Goal: Navigation & Orientation: Find specific page/section

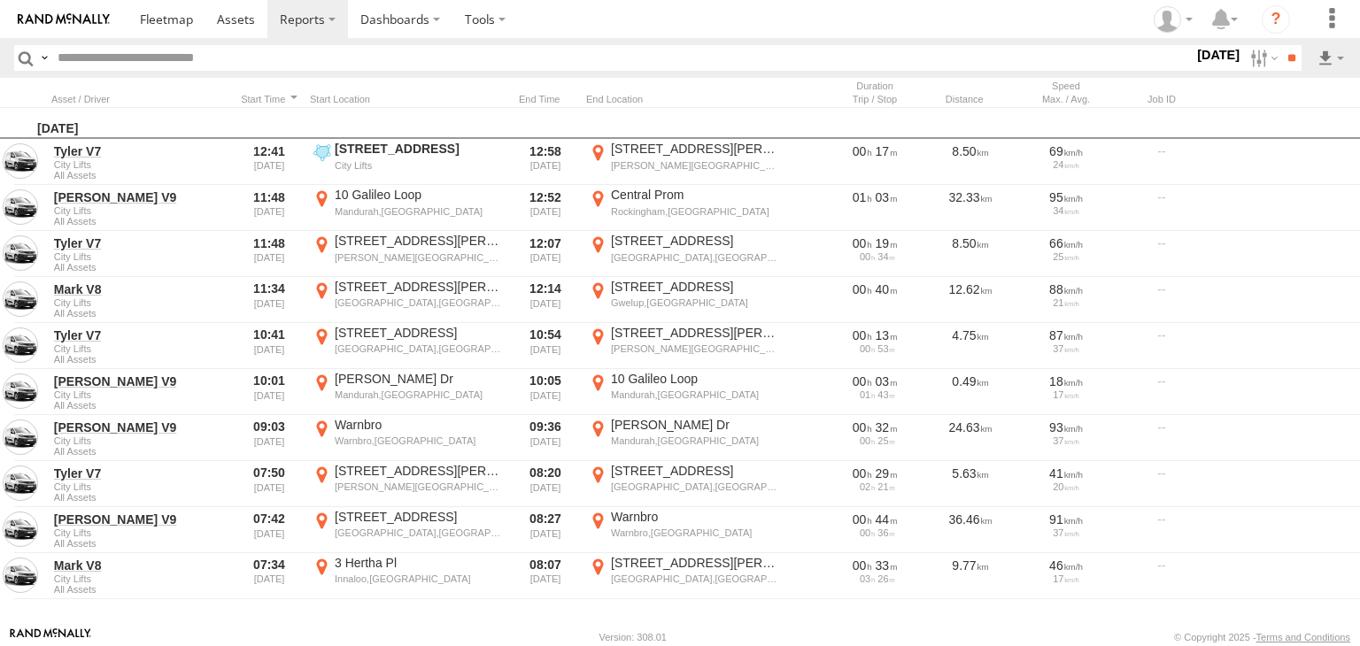
click at [0, 0] on label "×" at bounding box center [0, 0] width 0 height 0
click at [1252, 58] on label at bounding box center [1262, 58] width 38 height 26
click at [0, 0] on label at bounding box center [0, 0] width 0 height 0
click at [1281, 55] on input "**" at bounding box center [1291, 58] width 20 height 26
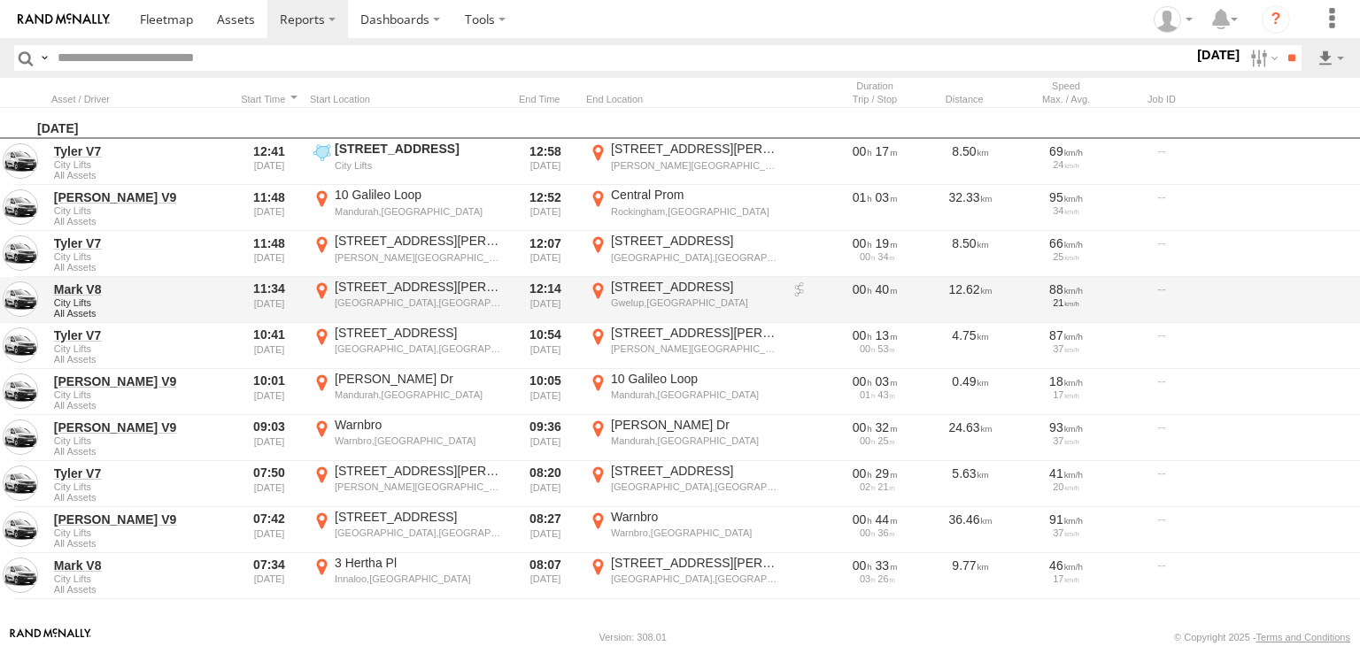
click at [472, 302] on div "[GEOGRAPHIC_DATA],[GEOGRAPHIC_DATA]" at bounding box center [418, 303] width 167 height 12
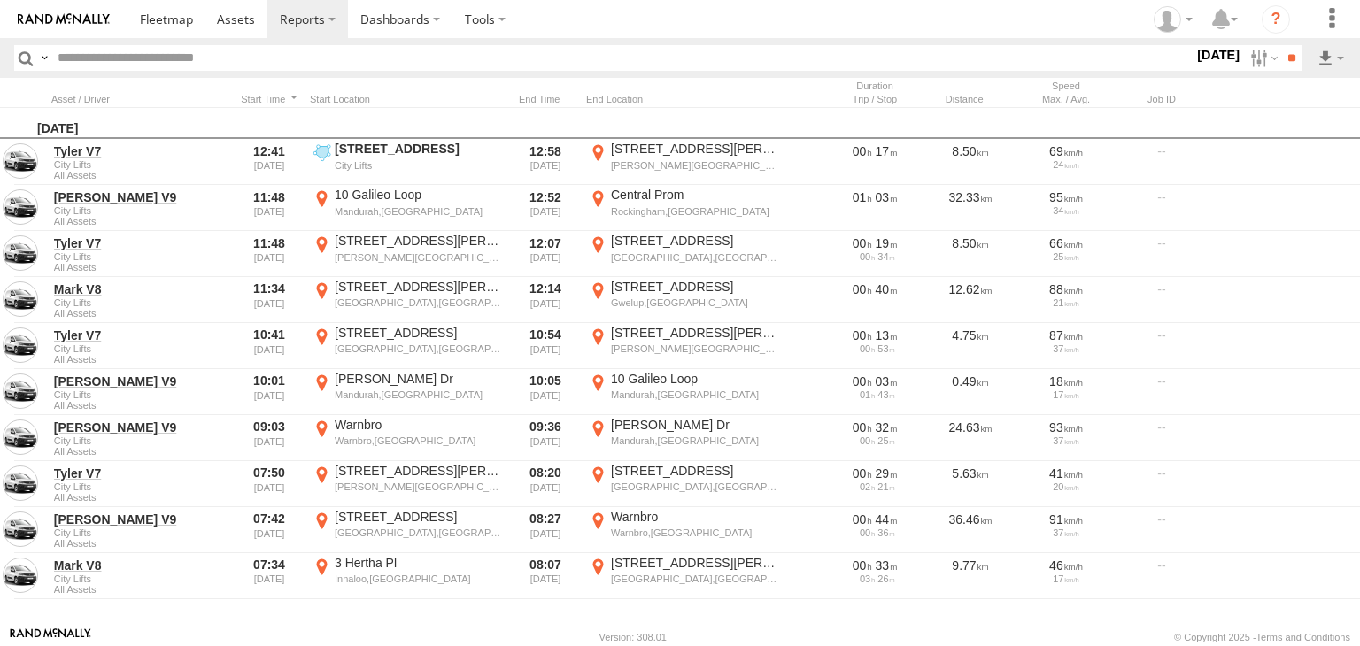
click at [0, 0] on label "×" at bounding box center [0, 0] width 0 height 0
click at [134, 15] on link at bounding box center [167, 19] width 78 height 38
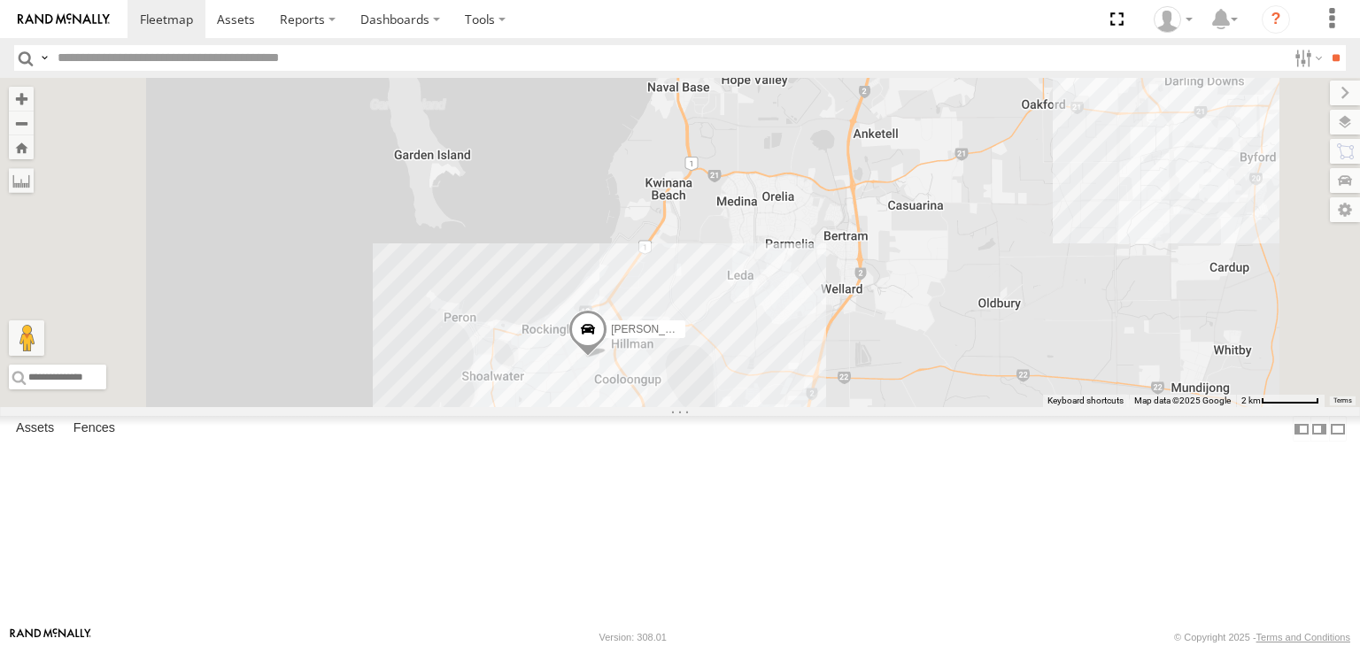
drag, startPoint x: 628, startPoint y: 499, endPoint x: 772, endPoint y: 499, distance: 144.4
click at [772, 407] on div "Big White Van (Jay) Chris V9" at bounding box center [680, 242] width 1360 height 329
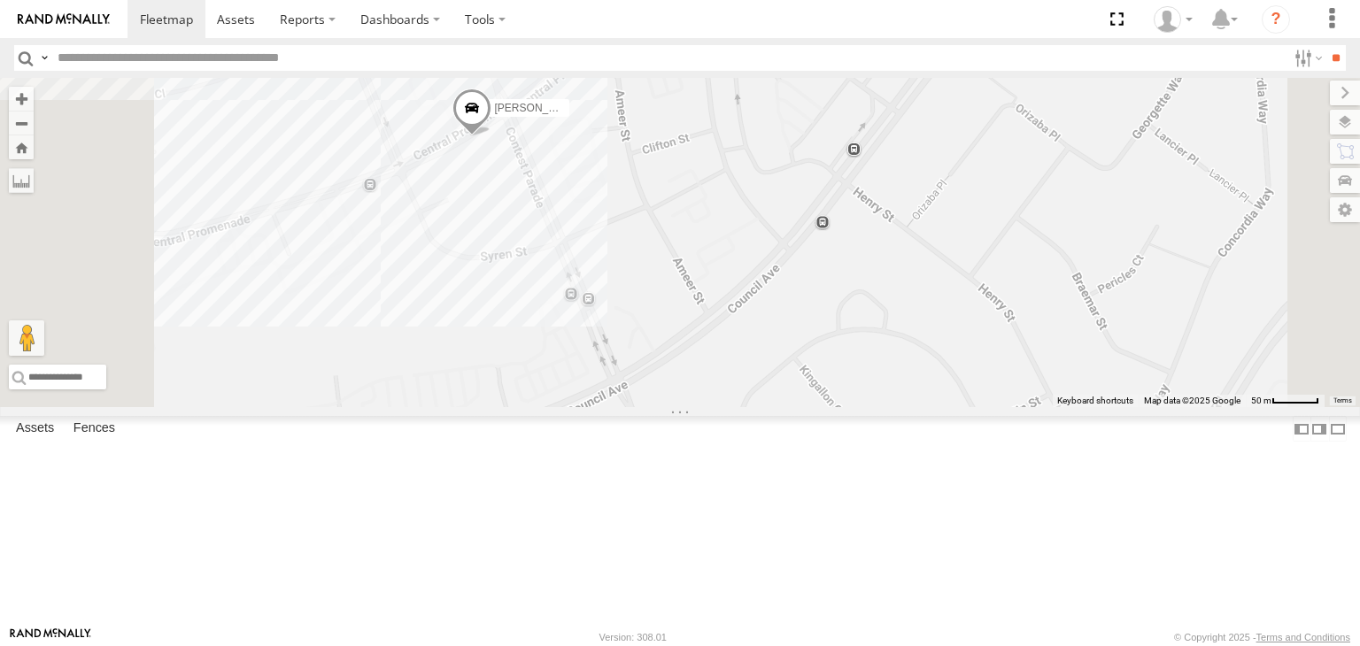
drag, startPoint x: 646, startPoint y: 264, endPoint x: 693, endPoint y: 330, distance: 80.8
click at [693, 330] on div "Big White Van (Jay) Chris V9" at bounding box center [680, 242] width 1360 height 329
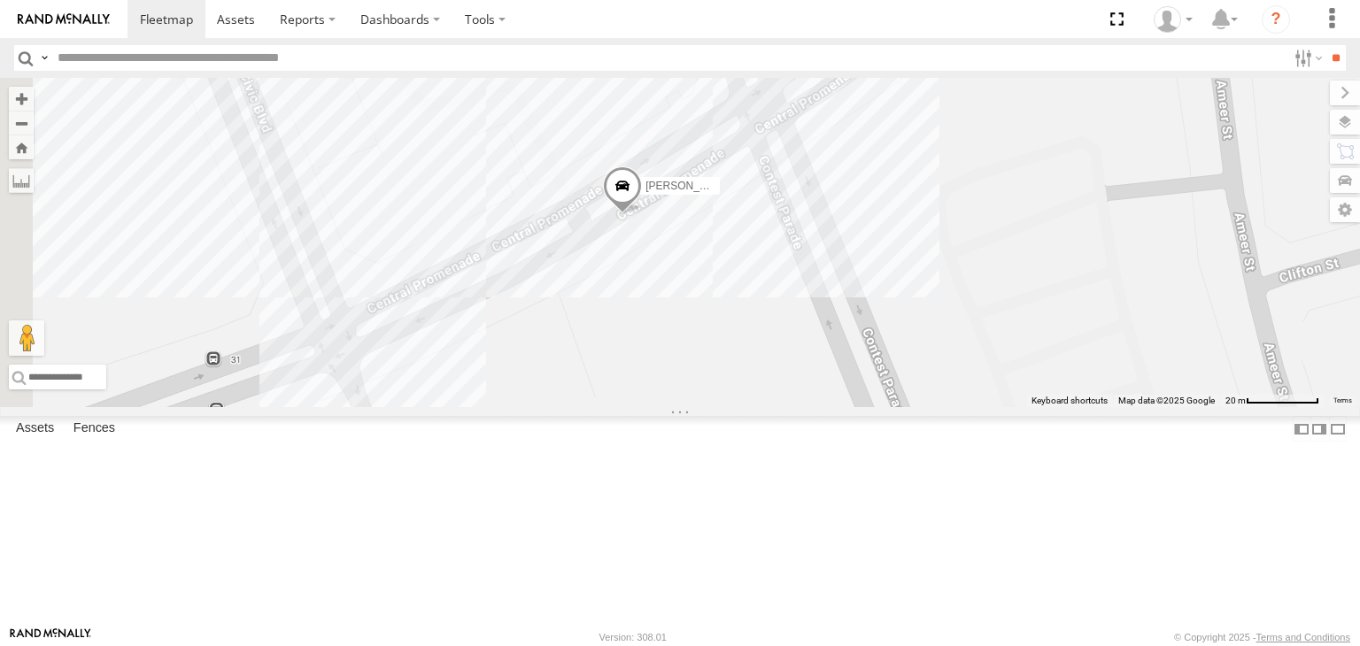
drag, startPoint x: 693, startPoint y: 208, endPoint x: 854, endPoint y: 557, distance: 384.3
click at [854, 407] on div "Big White Van (Jay) Chris V9" at bounding box center [680, 242] width 1360 height 329
click at [1359, 126] on label at bounding box center [1328, 122] width 65 height 25
click at [0, 0] on div "Basemaps" at bounding box center [0, 0] width 0 height 0
click at [0, 0] on span "Basemaps" at bounding box center [0, 0] width 0 height 0
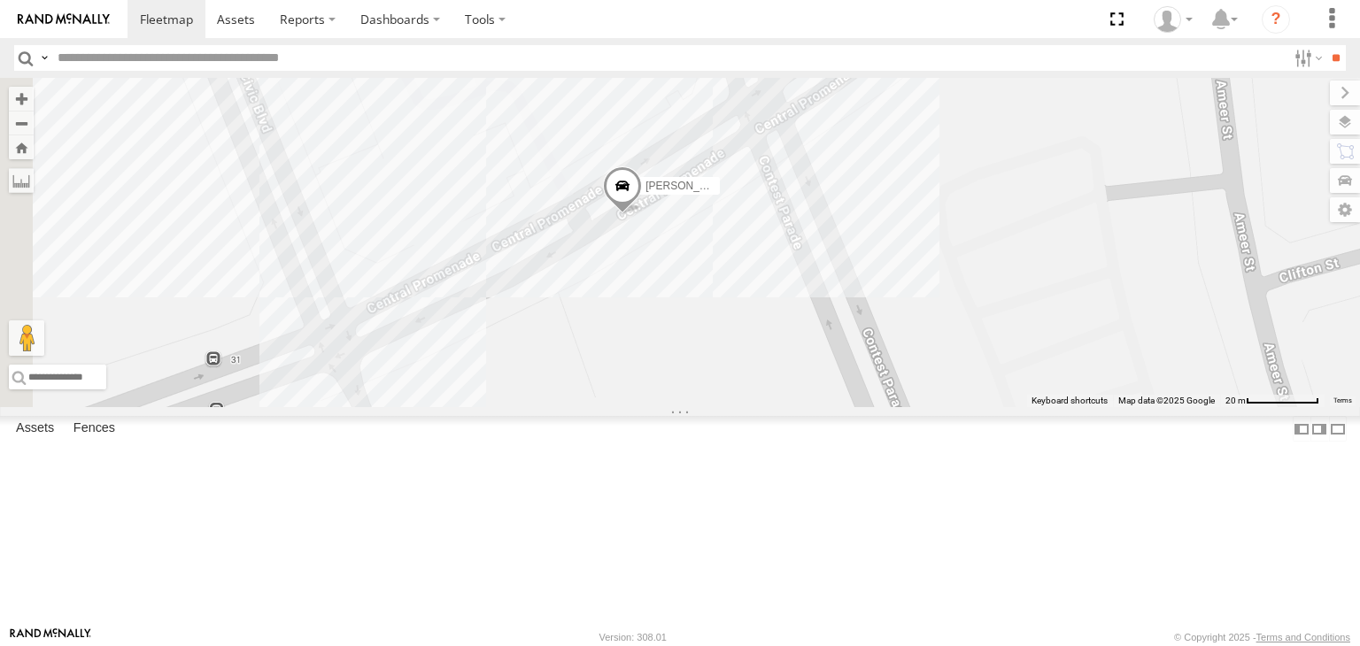
click at [0, 0] on span "Satellite + Roadmap" at bounding box center [0, 0] width 0 height 0
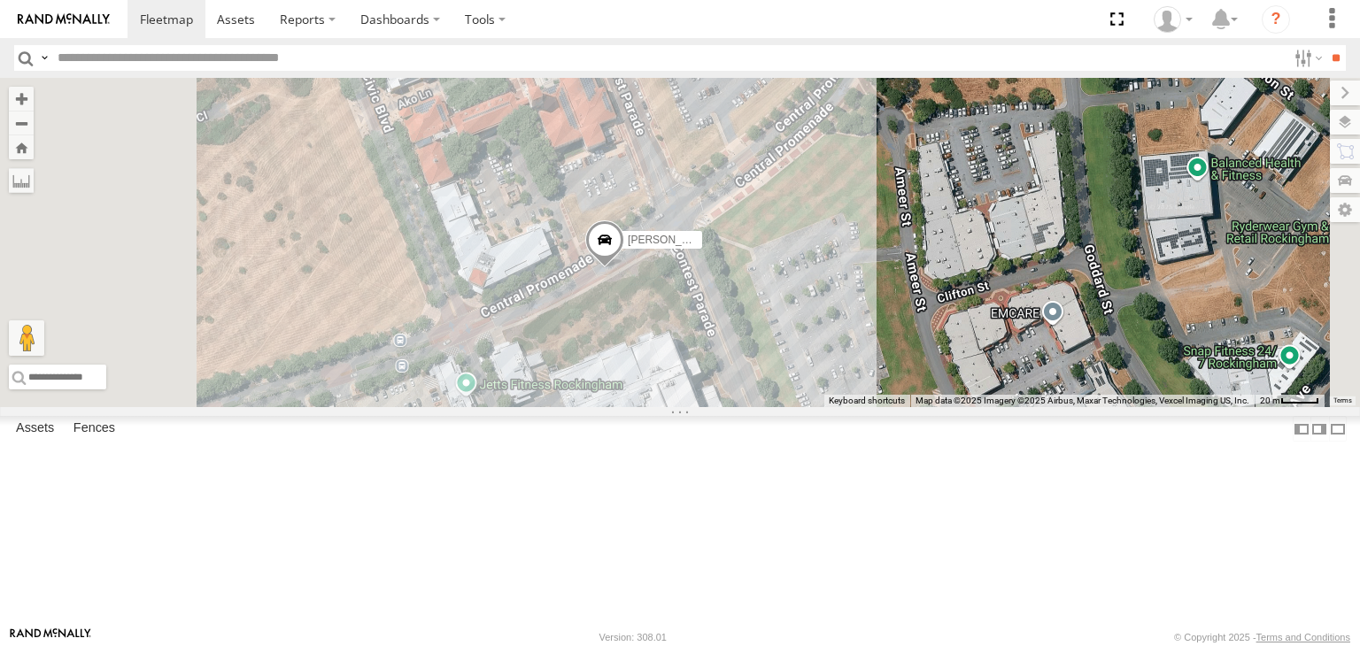
click at [0, 0] on div "Big White Van (Jay)" at bounding box center [0, 0] width 0 height 0
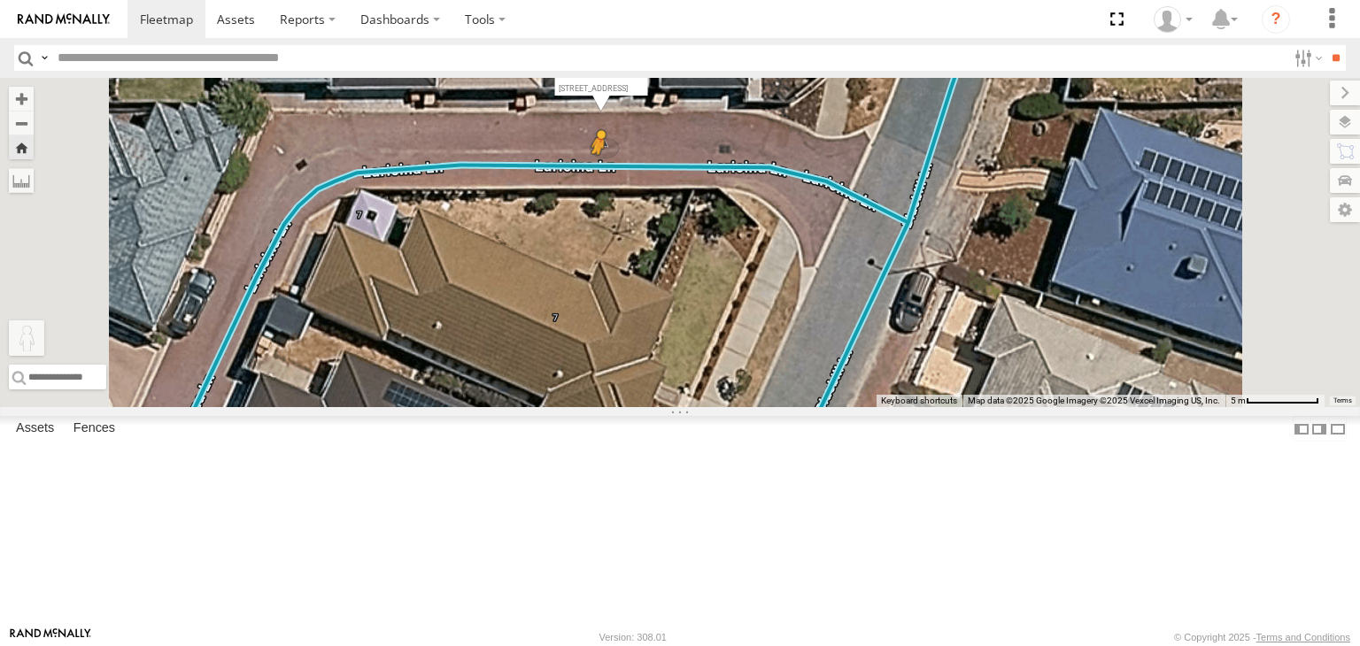
drag, startPoint x: 460, startPoint y: 566, endPoint x: 819, endPoint y: 279, distance: 459.3
click at [819, 279] on div "Big White Van (Jay) To activate drag with keyboard, press Alt + Enter. Once in …" at bounding box center [680, 242] width 1360 height 329
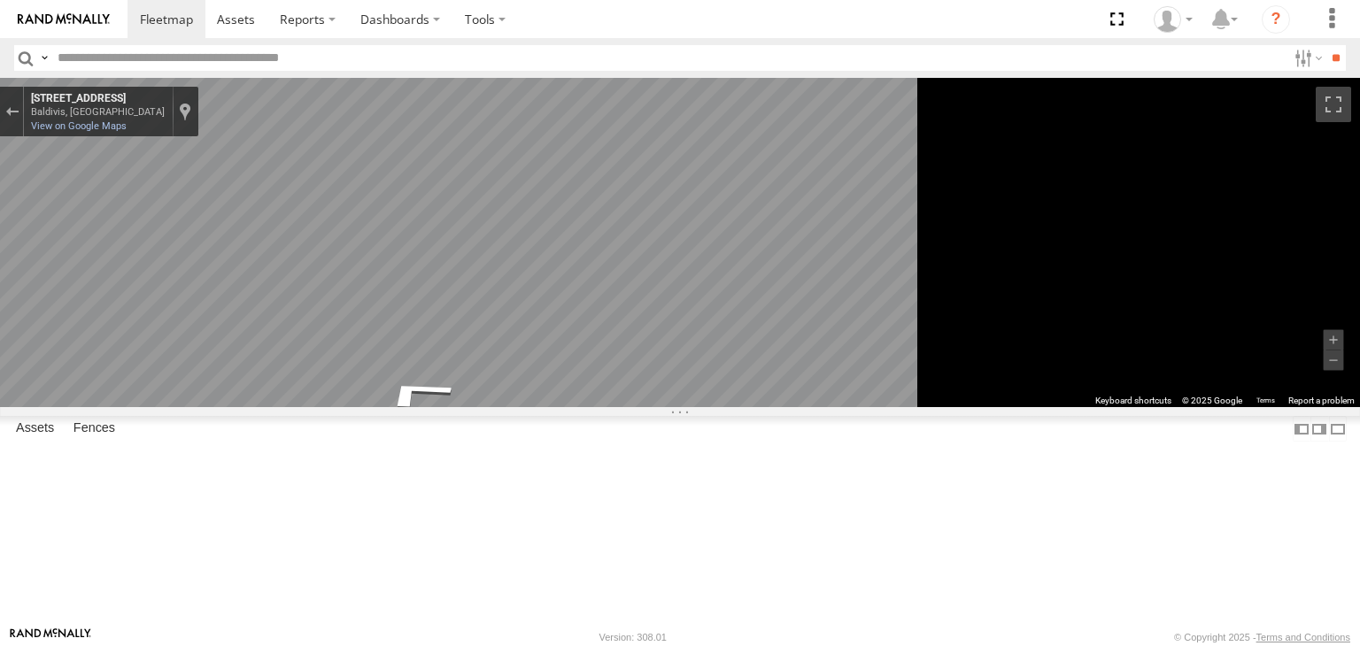
click at [1243, 171] on div "To navigate the map with touch gestures double-tap and hold your finger on the …" at bounding box center [680, 242] width 1360 height 329
click at [0, 0] on div "Mark V8" at bounding box center [0, 0] width 0 height 0
click at [183, 19] on span at bounding box center [166, 19] width 53 height 17
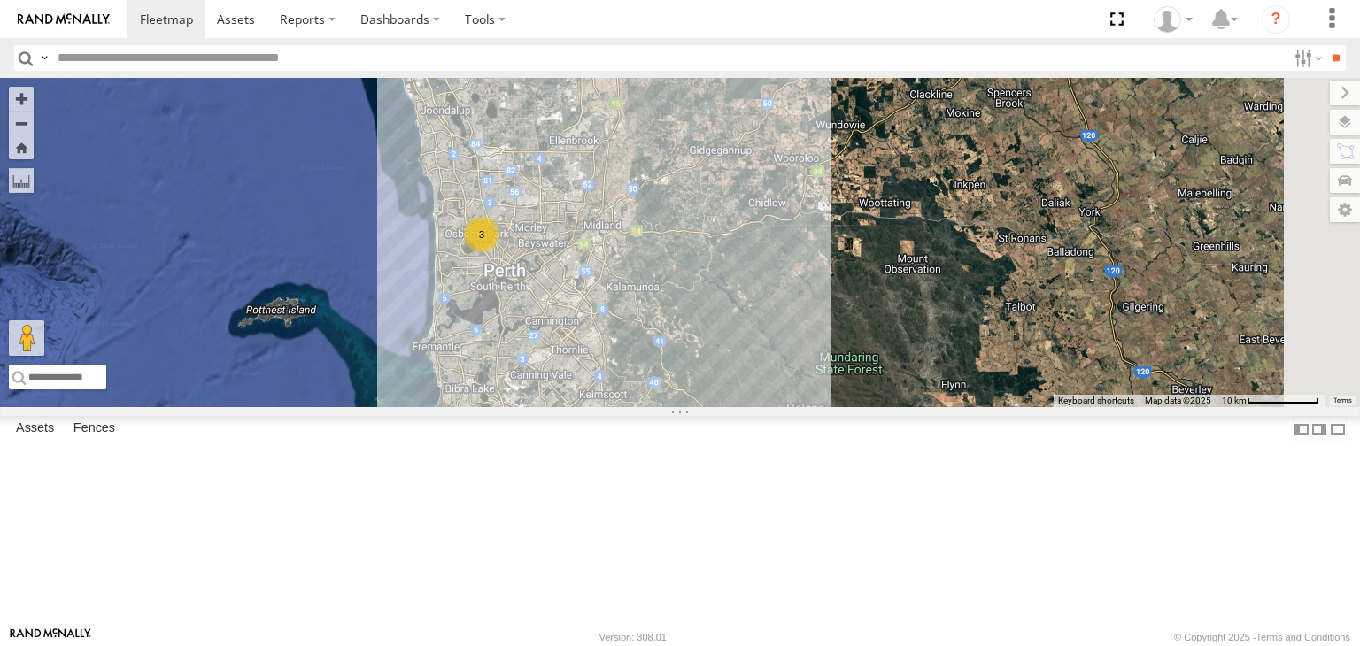
drag, startPoint x: 1070, startPoint y: 309, endPoint x: 847, endPoint y: 475, distance: 277.9
click at [847, 407] on div "3 Big White Van (Jay) Chris V9" at bounding box center [680, 242] width 1360 height 329
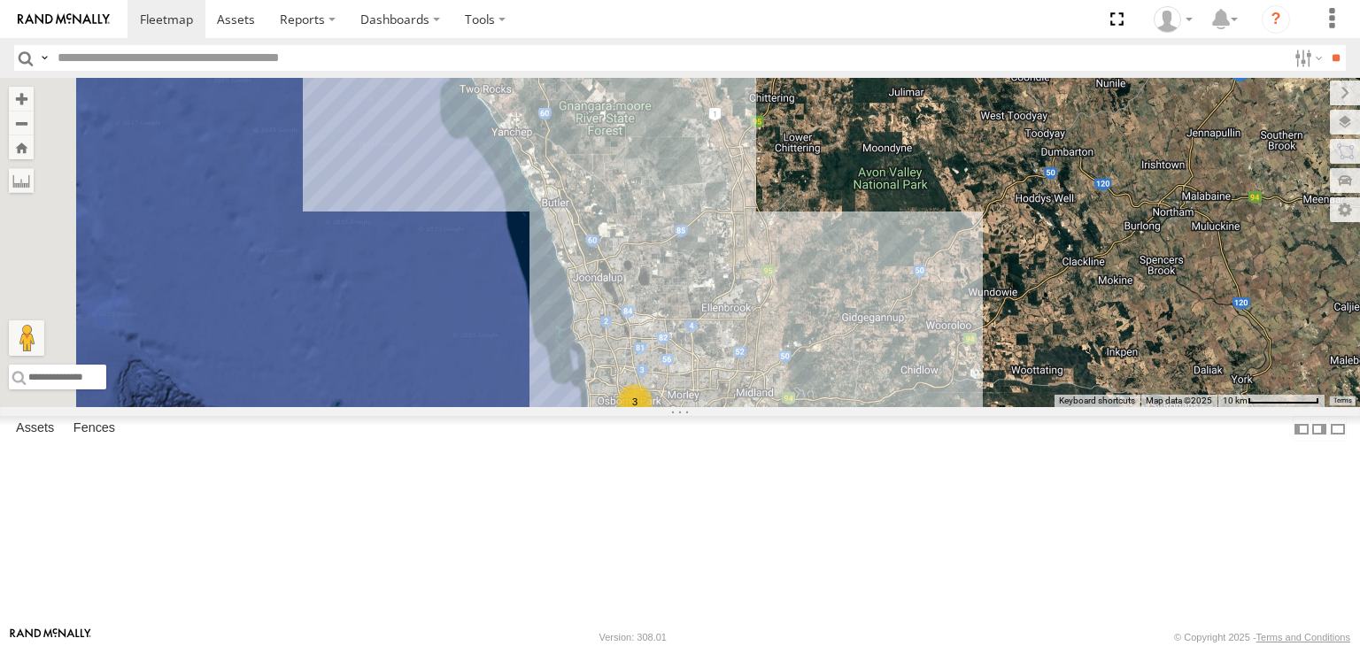
drag, startPoint x: 801, startPoint y: 338, endPoint x: 940, endPoint y: 482, distance: 199.8
click at [955, 407] on div "3 Big White Van (Jay) Chris V9" at bounding box center [680, 242] width 1360 height 329
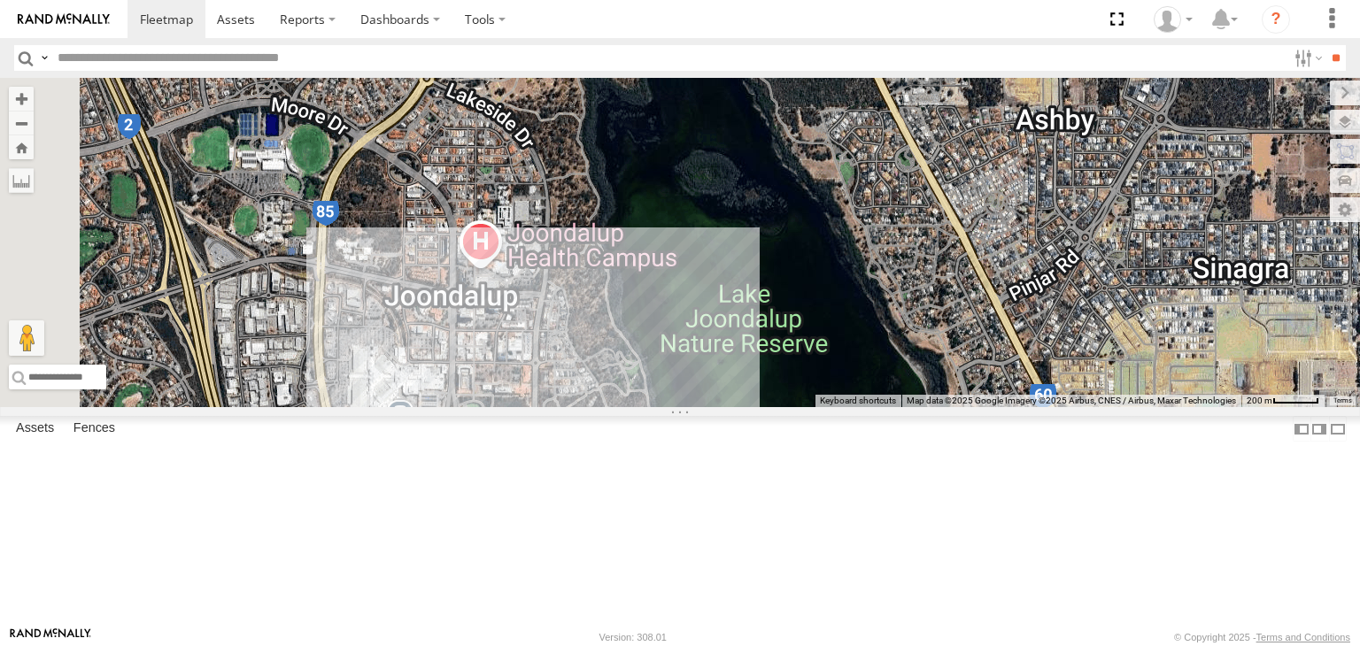
drag, startPoint x: 462, startPoint y: 474, endPoint x: 772, endPoint y: 451, distance: 310.8
click at [772, 407] on div "Big White Van (Jay) Chris V9" at bounding box center [680, 242] width 1360 height 329
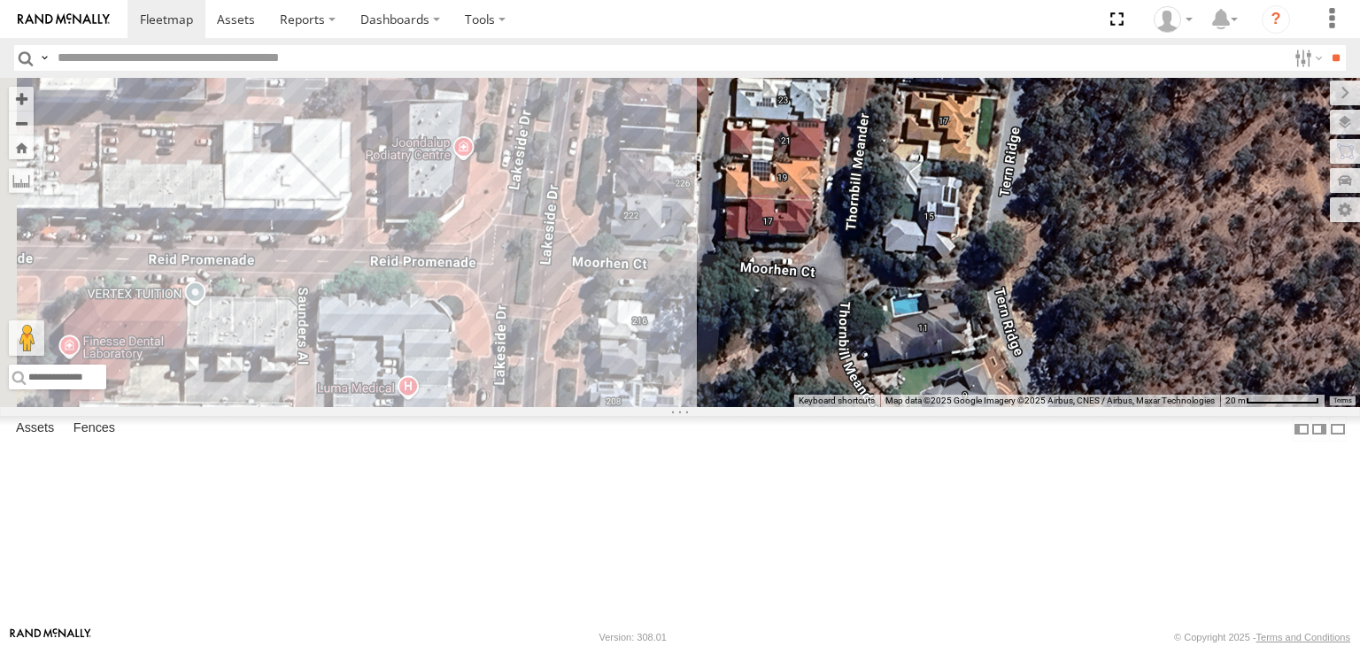
drag, startPoint x: 623, startPoint y: 374, endPoint x: 719, endPoint y: 434, distance: 113.8
click at [719, 407] on div "Big White Van (Jay) Chris V9" at bounding box center [680, 242] width 1360 height 329
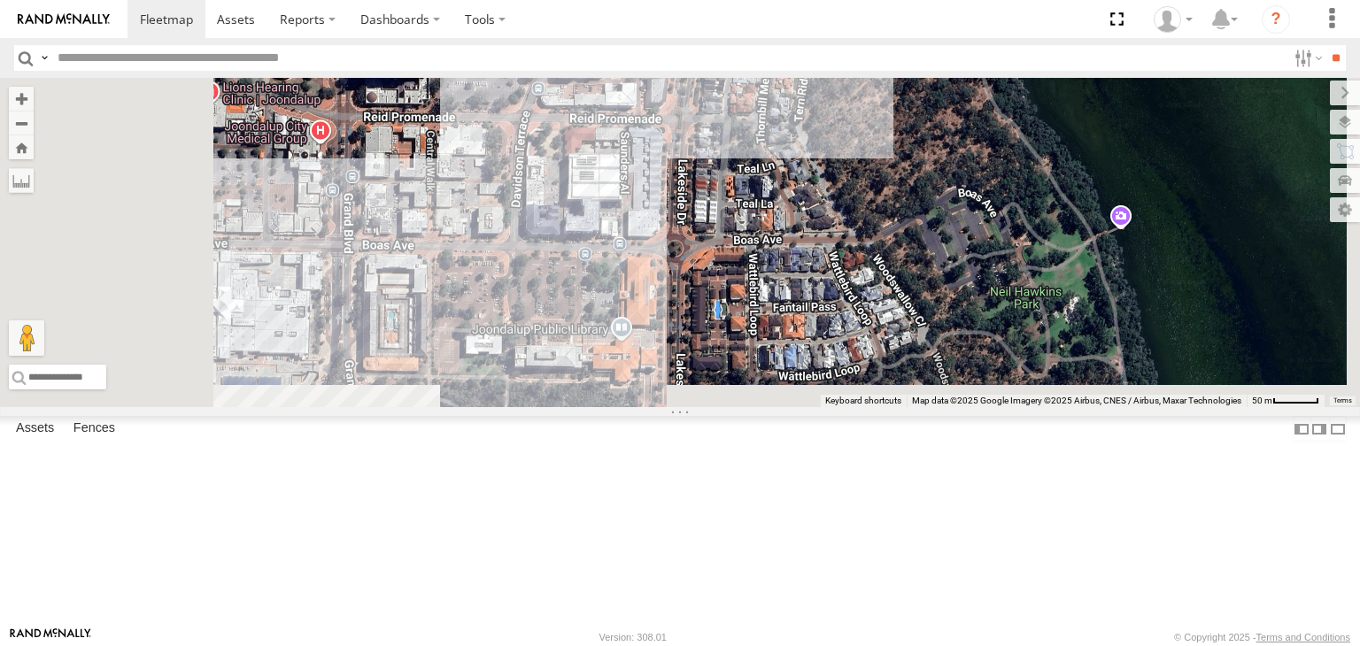
drag, startPoint x: 817, startPoint y: 343, endPoint x: 917, endPoint y: 217, distance: 161.3
click at [917, 217] on div "Big White Van (Jay) Chris V9" at bounding box center [680, 242] width 1360 height 329
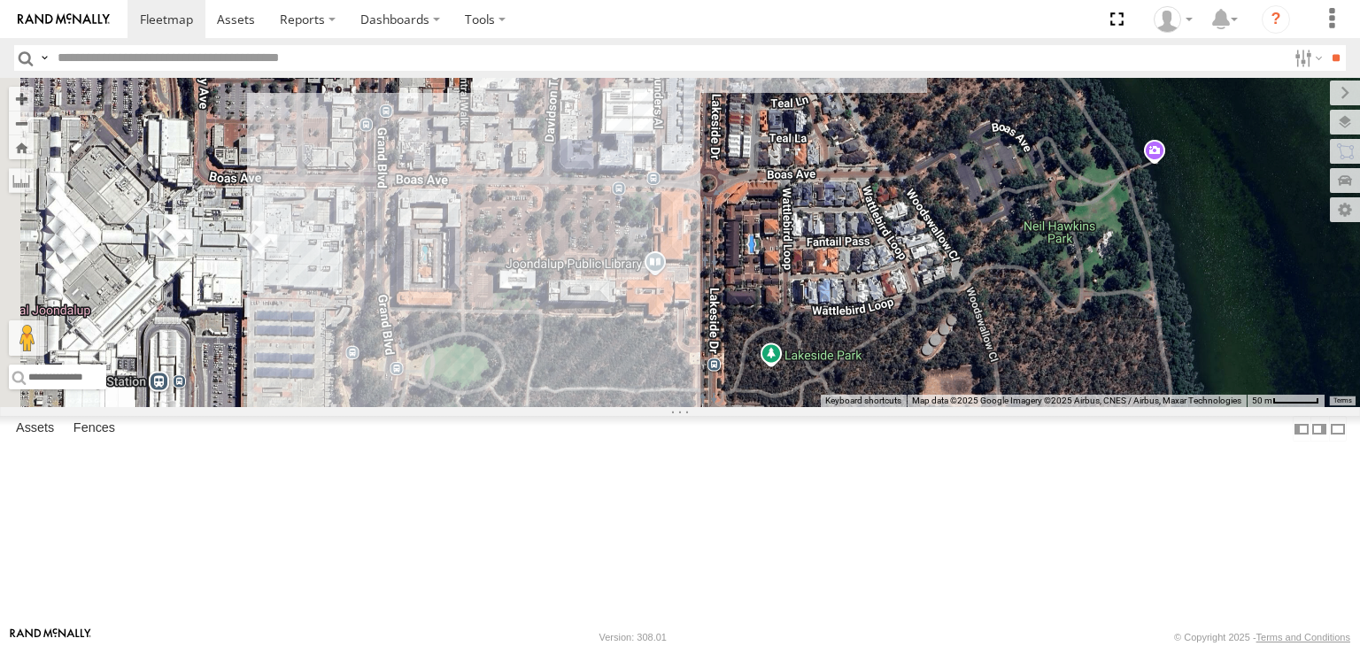
drag, startPoint x: 854, startPoint y: 396, endPoint x: 884, endPoint y: 333, distance: 69.7
click at [884, 333] on div "Big White Van (Jay) Chris V9" at bounding box center [680, 242] width 1360 height 329
